Goal: Check status: Check status

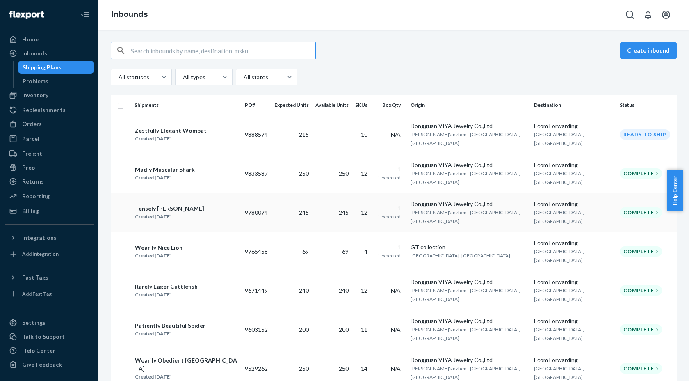
scroll to position [123, 0]
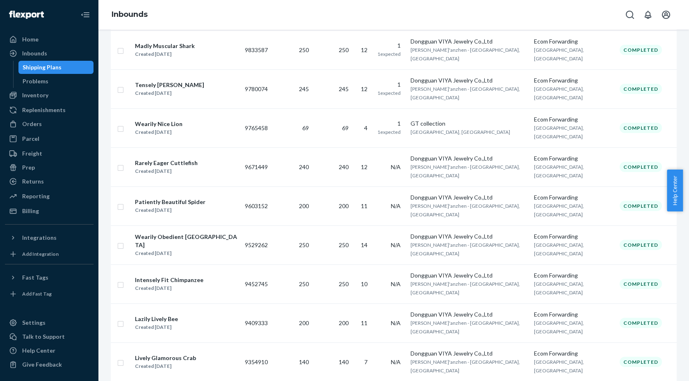
click at [38, 126] on div "Orders" at bounding box center [32, 124] width 20 height 8
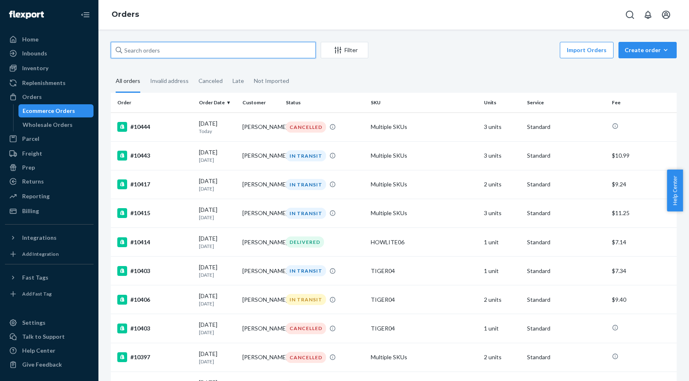
click at [226, 51] on input "text" at bounding box center [213, 50] width 205 height 16
paste input "[PERSON_NAME]"
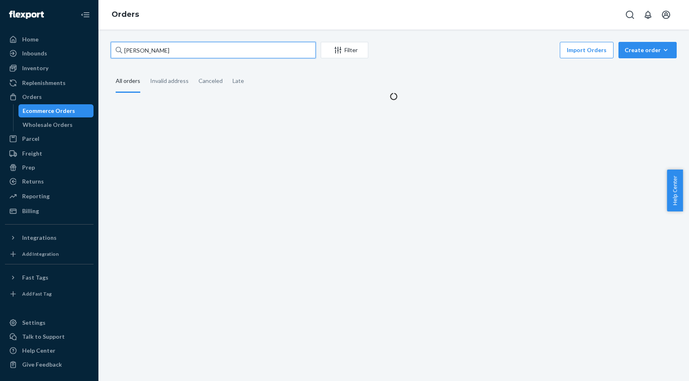
type input "[PERSON_NAME]"
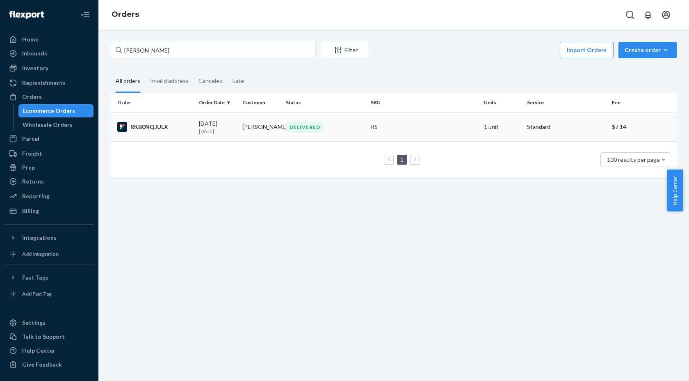
click at [211, 126] on div "[DATE] [DATE]" at bounding box center [217, 126] width 37 height 15
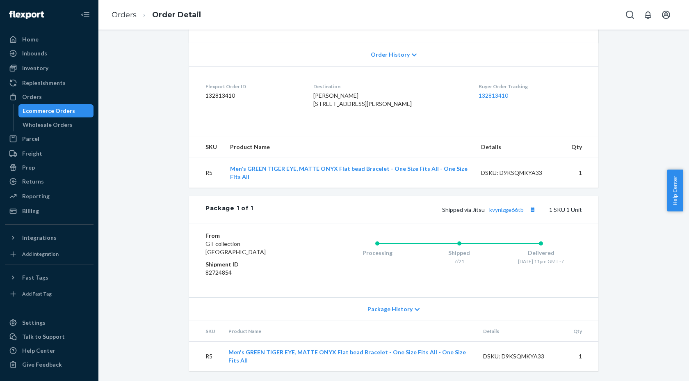
scroll to position [180, 0]
click at [506, 210] on link "kvynlzge66tb" at bounding box center [506, 209] width 34 height 7
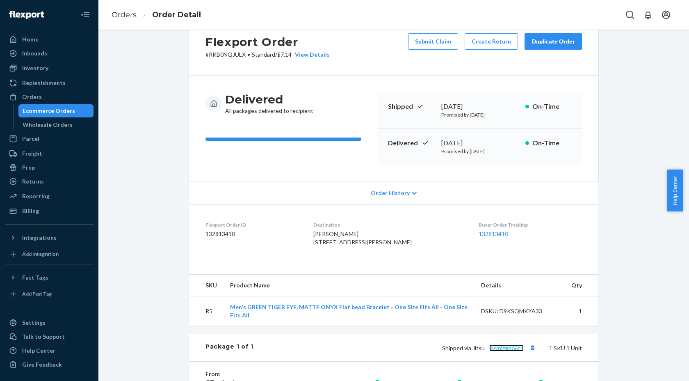
scroll to position [0, 0]
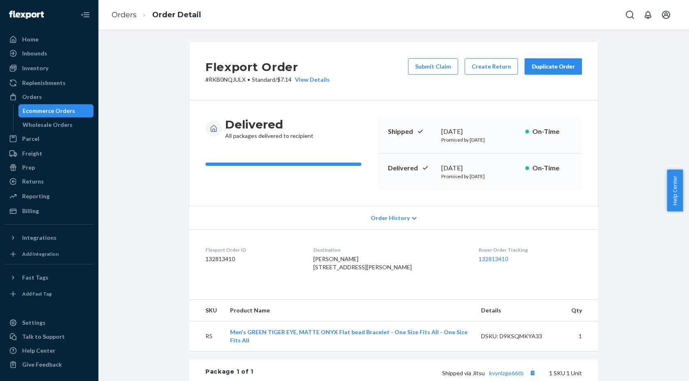
click at [674, 187] on span "Help Center" at bounding box center [675, 190] width 16 height 42
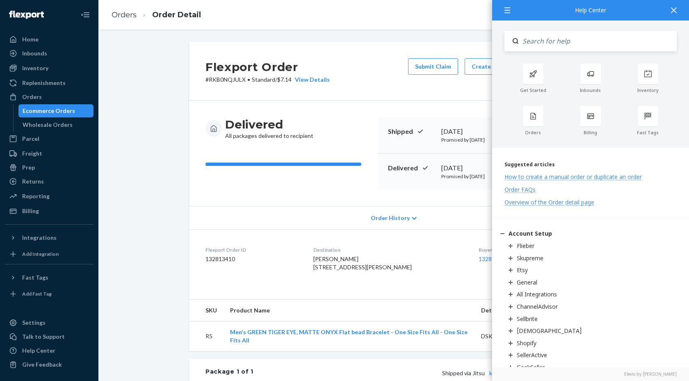
click at [673, 13] on icon at bounding box center [674, 10] width 6 height 6
